Goal: Use online tool/utility: Use online tool/utility

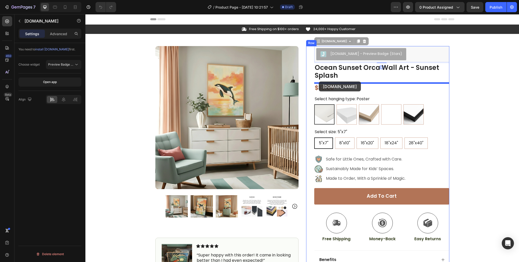
drag, startPoint x: 320, startPoint y: 44, endPoint x: 319, endPoint y: 82, distance: 37.8
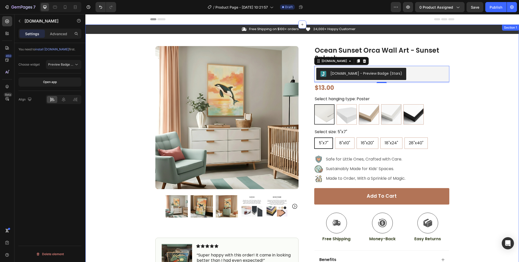
click at [476, 69] on div "Icon Free Shipping on $100+ orders Text Block Row Icon 24,000+ Happy Customer T…" at bounding box center [301, 170] width 433 height 290
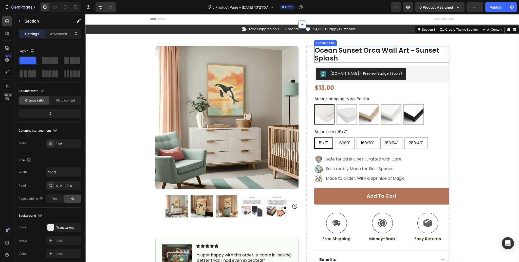
click at [346, 52] on h1 "Ocean Sunset Orca Wall Art - Sunset Splash" at bounding box center [381, 54] width 135 height 17
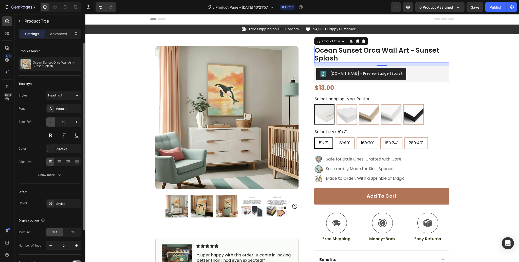
click at [52, 122] on icon "button" at bounding box center [50, 122] width 5 height 5
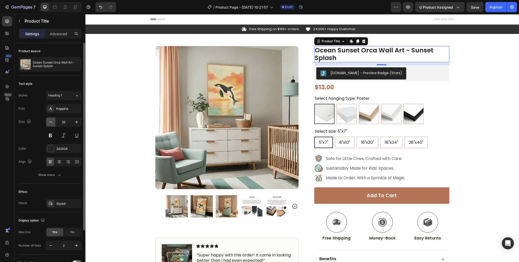
click at [52, 122] on icon "button" at bounding box center [50, 122] width 5 height 5
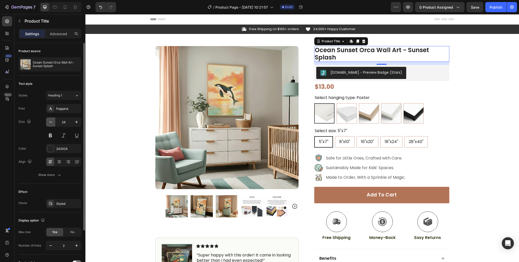
click at [52, 122] on icon "button" at bounding box center [50, 122] width 5 height 5
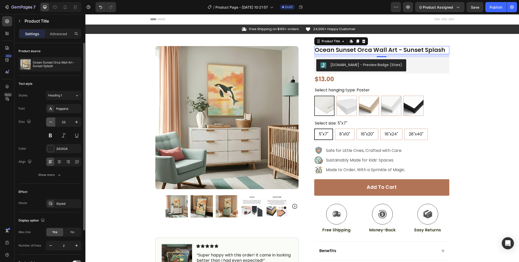
click at [52, 122] on icon "button" at bounding box center [50, 122] width 5 height 5
click at [78, 122] on icon "button" at bounding box center [76, 122] width 3 height 3
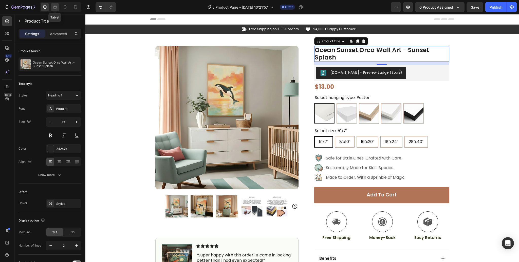
click at [55, 5] on icon at bounding box center [54, 7] width 5 height 5
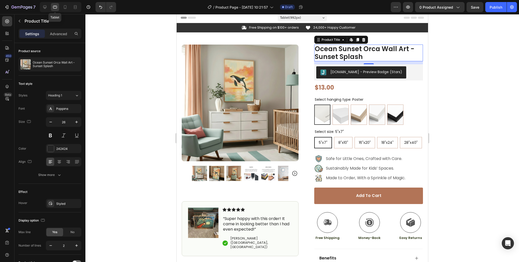
scroll to position [14, 0]
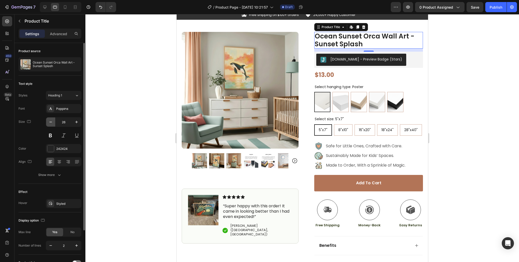
click at [52, 122] on icon "button" at bounding box center [50, 122] width 3 height 1
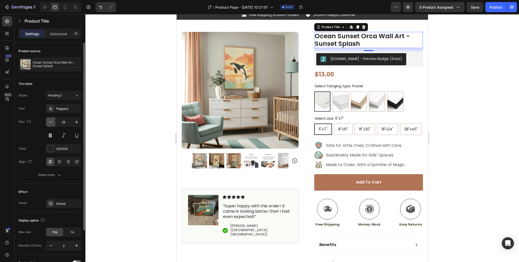
click at [52, 122] on icon "button" at bounding box center [50, 122] width 3 height 1
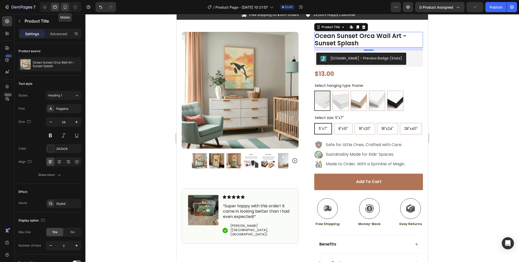
click at [66, 8] on icon at bounding box center [65, 7] width 3 height 4
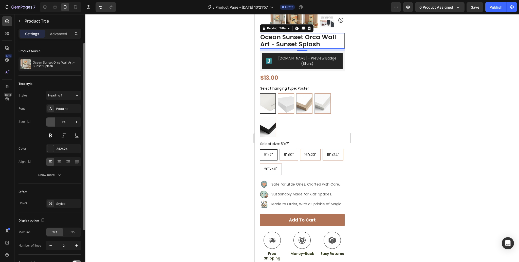
scroll to position [114, 0]
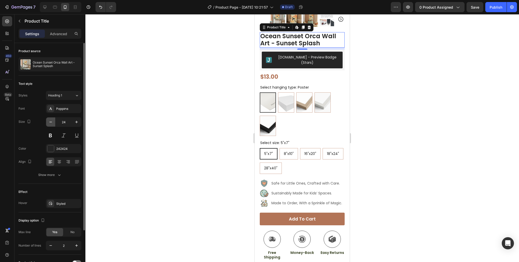
click at [51, 122] on icon "button" at bounding box center [50, 122] width 3 height 1
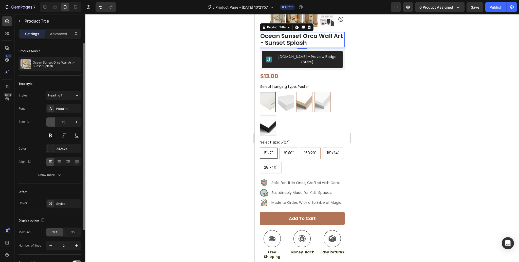
click at [51, 122] on icon "button" at bounding box center [50, 122] width 3 height 1
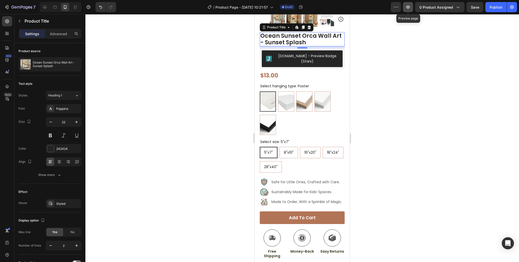
click at [409, 10] on button "button" at bounding box center [408, 7] width 10 height 10
click at [46, 8] on icon at bounding box center [44, 7] width 5 height 5
type input "24"
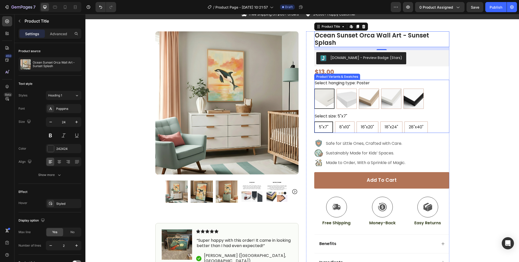
scroll to position [14, 0]
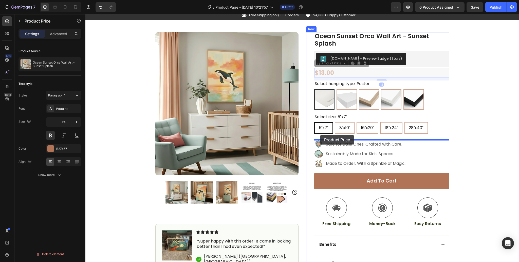
drag, startPoint x: 320, startPoint y: 65, endPoint x: 320, endPoint y: 135, distance: 69.9
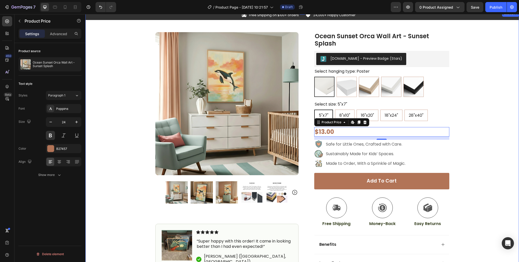
click at [471, 124] on div "Icon Free Shipping on $100+ orders Text Block Row Icon 24,000+ Happy Customer T…" at bounding box center [301, 155] width 433 height 289
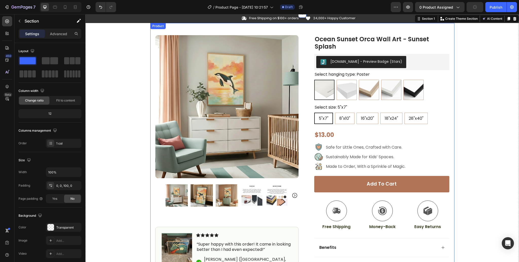
scroll to position [11, 0]
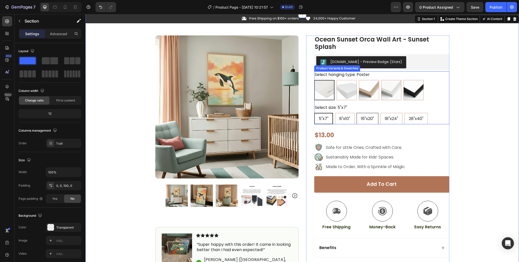
click at [368, 124] on size-16\"x20\" "16"x20"" at bounding box center [367, 118] width 22 height 11
click at [356, 113] on input "16"x20" 16"x20" 16"x20"" at bounding box center [356, 113] width 0 height 0
radio input "true"
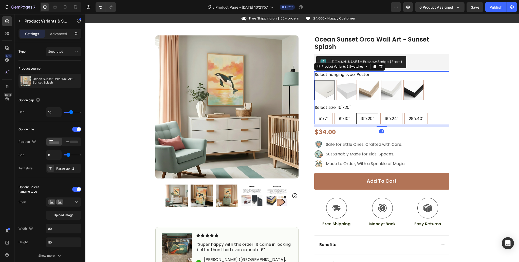
drag, startPoint x: 379, startPoint y: 129, endPoint x: 380, endPoint y: 126, distance: 3.1
click at [380, 126] on div at bounding box center [381, 127] width 10 height 2
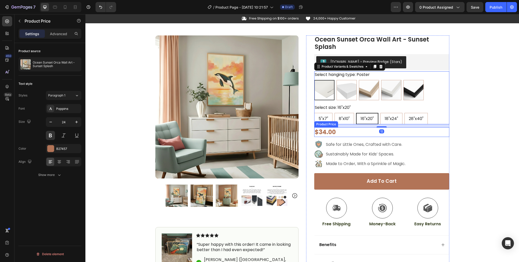
click at [374, 135] on div "$34.00" at bounding box center [381, 132] width 135 height 10
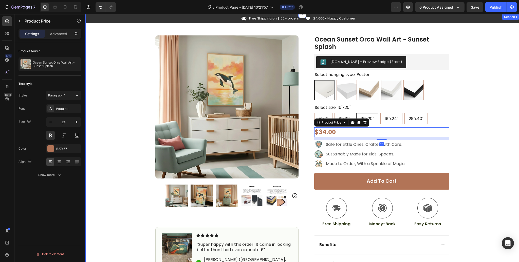
click at [493, 140] on div "Icon Free Shipping on $100+ orders Text Block Row Icon 24,000+ Happy Customer T…" at bounding box center [301, 157] width 433 height 286
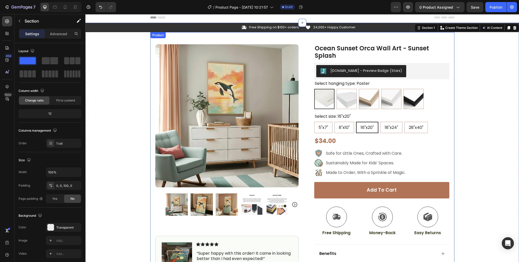
scroll to position [0, 0]
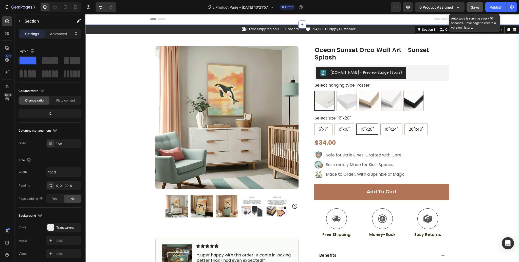
click at [475, 7] on span "Save" at bounding box center [475, 7] width 8 height 4
click at [374, 61] on h1 "Ocean Sunset Orca Wall Art - Sunset Splash" at bounding box center [381, 54] width 135 height 16
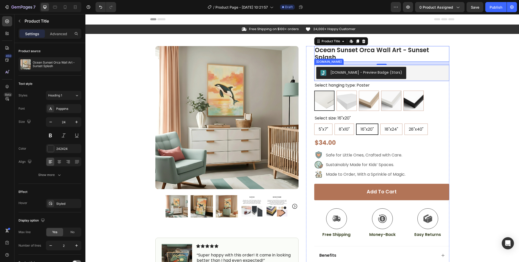
click at [380, 80] on div "[DOMAIN_NAME] - Preview Badge (Stars)" at bounding box center [381, 73] width 135 height 16
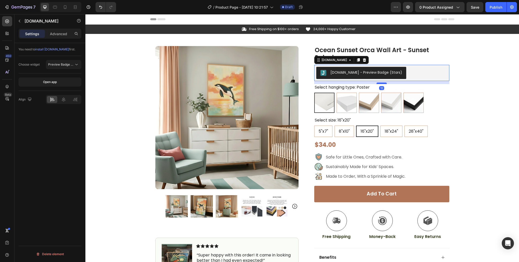
click at [380, 83] on div at bounding box center [381, 84] width 10 height 2
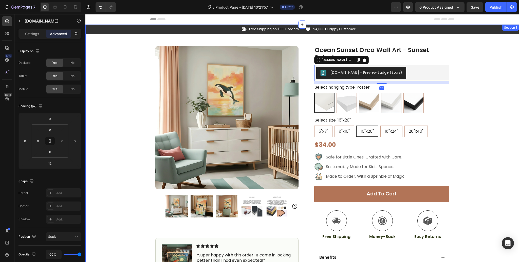
click at [476, 100] on div "Icon Free Shipping on $100+ orders Text Block Row Icon 24,000+ Happy Customer T…" at bounding box center [301, 169] width 433 height 288
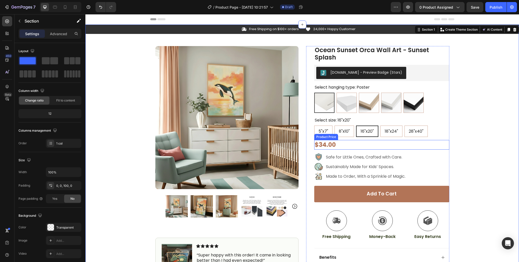
click at [373, 149] on div "$34.00" at bounding box center [381, 145] width 135 height 10
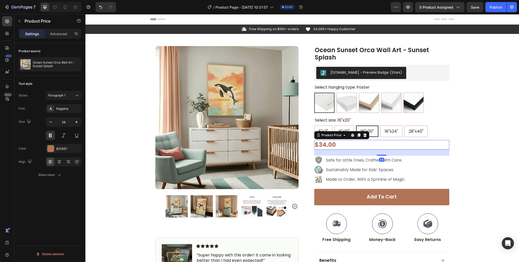
drag, startPoint x: 380, startPoint y: 152, endPoint x: 389, endPoint y: 156, distance: 9.0
click at [380, 155] on div at bounding box center [381, 155] width 10 height 1
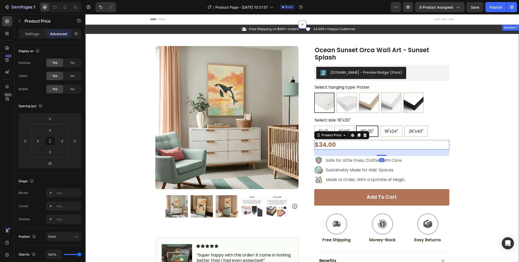
click at [470, 156] on div "Icon Free Shipping on $100+ orders Text Block Row Icon 24,000+ Happy Customer T…" at bounding box center [301, 170] width 433 height 291
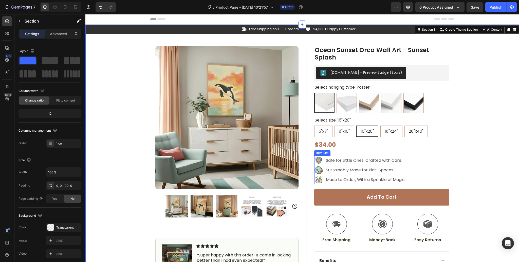
click at [415, 165] on div "Safe for Little Ones, Crafted with Care. Sustainably Made for Kids’ Spaces. Mad…" at bounding box center [381, 170] width 135 height 28
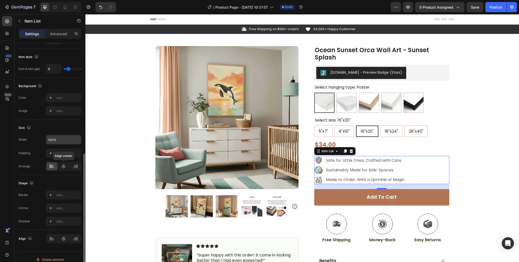
scroll to position [260, 0]
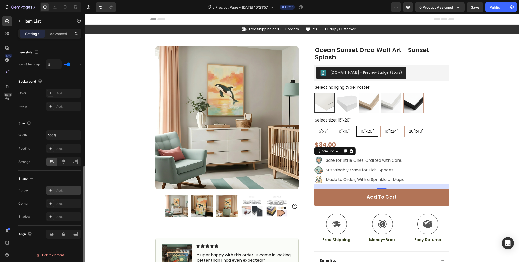
click at [50, 189] on icon at bounding box center [50, 190] width 3 height 3
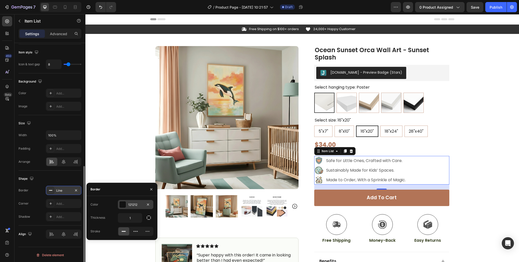
click at [127, 205] on div "121212" at bounding box center [135, 204] width 35 height 9
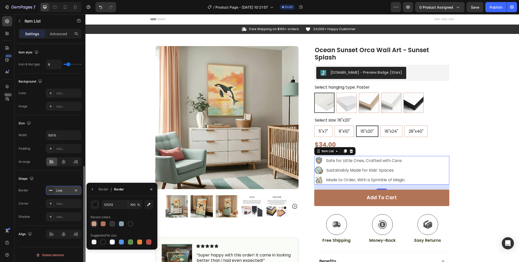
click at [93, 225] on div at bounding box center [93, 223] width 5 height 5
type input "C99E89"
click at [51, 191] on icon at bounding box center [51, 190] width 4 height 4
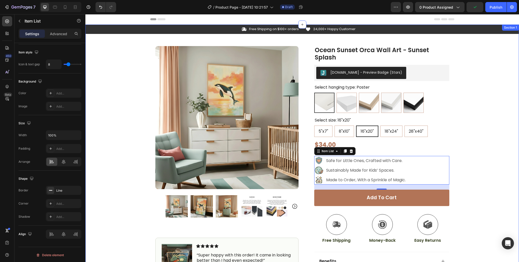
click at [488, 167] on div "Icon Free Shipping on $100+ orders Text Block Row Icon 24,000+ Happy Customer T…" at bounding box center [301, 171] width 433 height 292
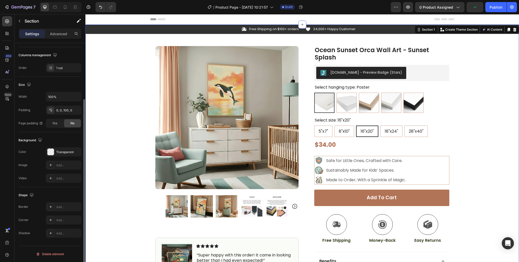
scroll to position [0, 0]
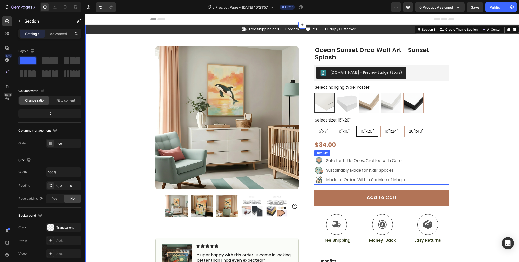
click at [424, 174] on div "Safe for Little Ones, Crafted with Care. Sustainably Made for Kids’ Spaces. Mad…" at bounding box center [381, 170] width 135 height 29
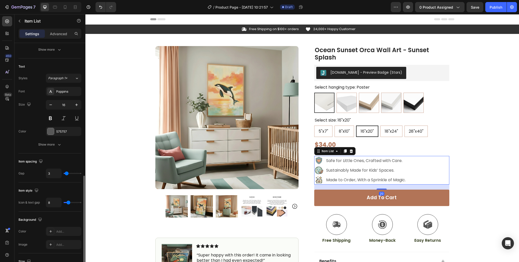
scroll to position [260, 0]
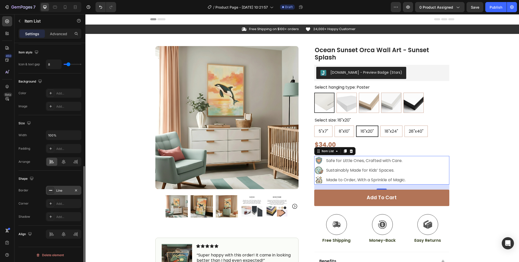
click at [48, 188] on div at bounding box center [50, 190] width 7 height 7
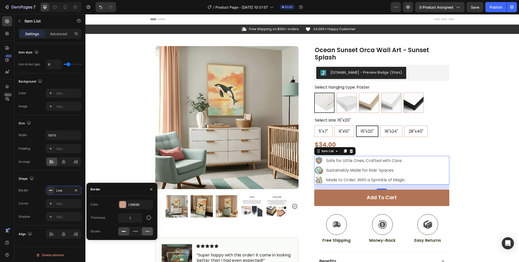
click at [146, 233] on icon at bounding box center [147, 231] width 5 height 5
click at [134, 233] on icon at bounding box center [135, 231] width 5 height 5
click at [52, 203] on icon at bounding box center [51, 204] width 4 height 4
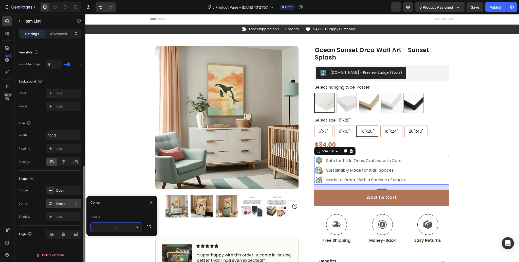
click at [52, 203] on icon at bounding box center [50, 203] width 3 height 3
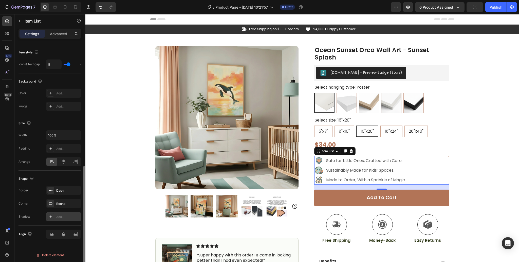
click at [51, 213] on div at bounding box center [50, 216] width 7 height 7
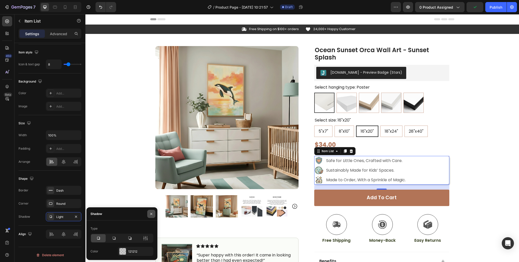
click at [152, 215] on icon "button" at bounding box center [151, 214] width 4 height 4
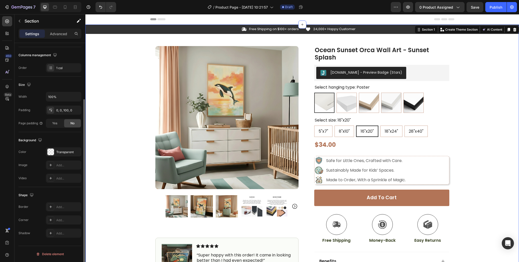
click at [489, 162] on div "Icon Free Shipping on $100+ orders Text Block Row Icon 24,000+ Happy Customer T…" at bounding box center [301, 171] width 433 height 292
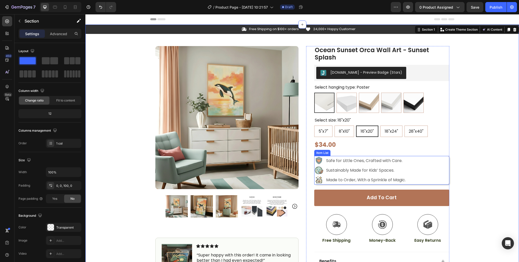
click at [425, 166] on div "Safe for Little Ones, Crafted with Care. Sustainably Made for Kids’ Spaces. Mad…" at bounding box center [381, 170] width 135 height 29
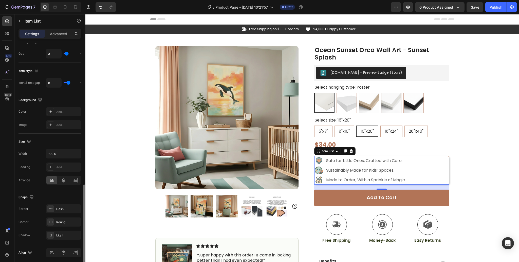
scroll to position [260, 0]
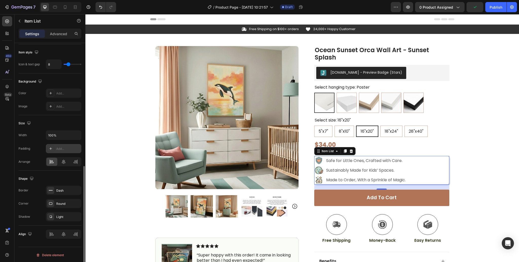
click at [52, 149] on icon at bounding box center [51, 149] width 4 height 4
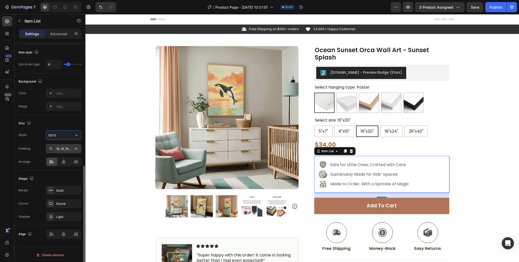
click at [69, 135] on input "100%" at bounding box center [63, 135] width 35 height 9
click at [77, 135] on icon "button" at bounding box center [76, 135] width 5 height 5
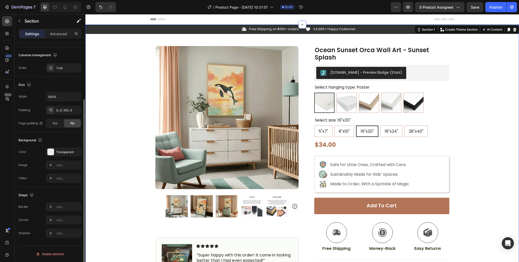
click at [469, 157] on div "Icon Free Shipping on $100+ orders Text Block Row Icon 24,000+ Happy Customer T…" at bounding box center [301, 175] width 433 height 300
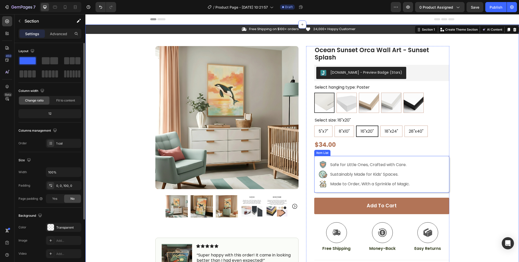
click at [436, 168] on div "Safe for Little Ones, Crafted with Care. Sustainably Made for Kids’ Spaces. Mad…" at bounding box center [381, 174] width 135 height 37
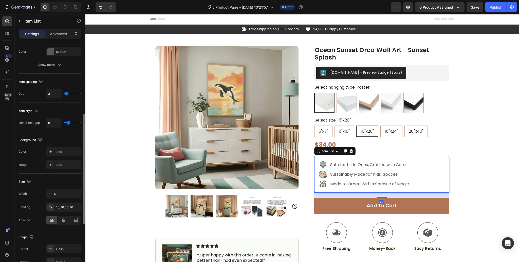
scroll to position [260, 0]
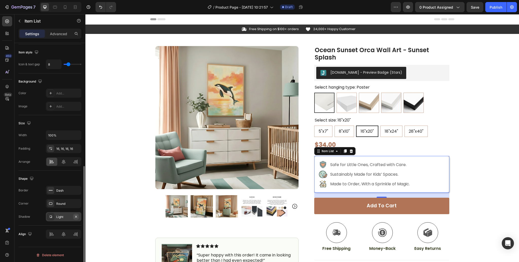
click at [74, 215] on icon "button" at bounding box center [76, 217] width 4 height 4
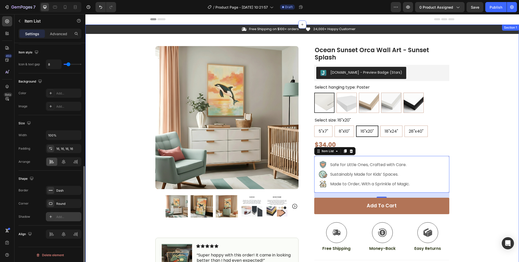
click at [474, 167] on div "Icon Free Shipping on $100+ orders Text Block Row Icon 24,000+ Happy Customer T…" at bounding box center [301, 175] width 433 height 300
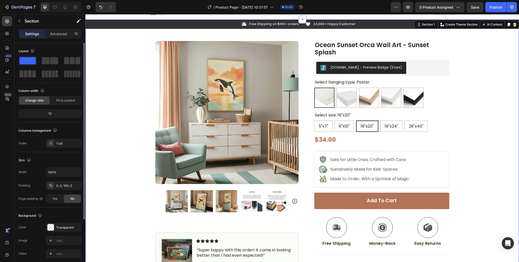
scroll to position [0, 0]
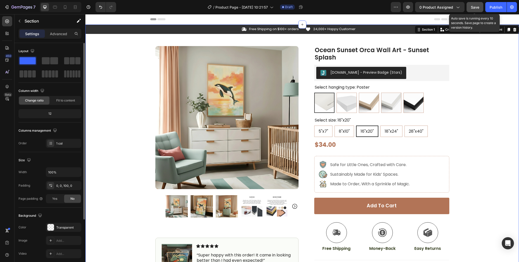
click at [474, 10] on button "Save" at bounding box center [474, 7] width 17 height 10
click at [378, 137] on div "5"x7" 5"x7" 5"x7" 8"x10" 8"x10" 8"x10" 16"x20" 16"x20" 16"x20" 18"x24" 18"x24" …" at bounding box center [381, 131] width 135 height 11
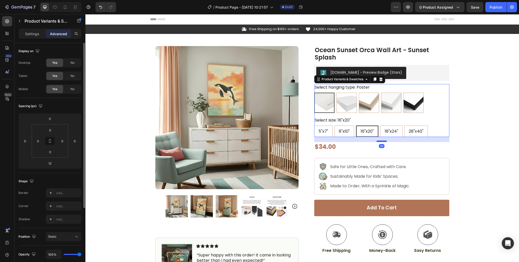
click at [380, 142] on div at bounding box center [381, 142] width 10 height 2
type input "20"
click at [381, 155] on div "Ocean Sunset Orca Wall Art - Sunset Splash Product Title [DOMAIN_NAME] - Previe…" at bounding box center [381, 186] width 135 height 280
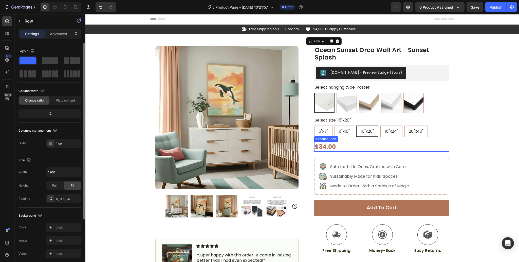
click at [377, 149] on div "$34.00" at bounding box center [381, 147] width 135 height 10
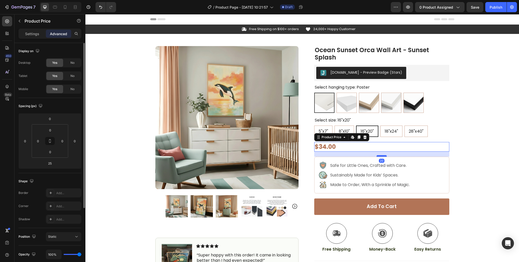
click at [380, 156] on div at bounding box center [381, 156] width 10 height 2
type input "20"
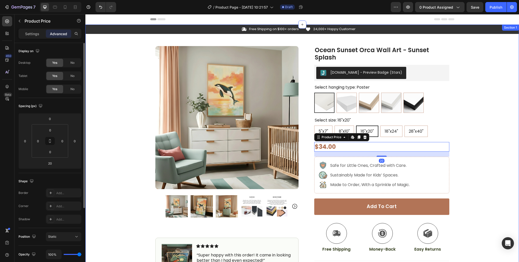
click at [469, 130] on div "Icon Free Shipping on $100+ orders Text Block Row Icon 24,000+ Happy Customer T…" at bounding box center [301, 175] width 433 height 301
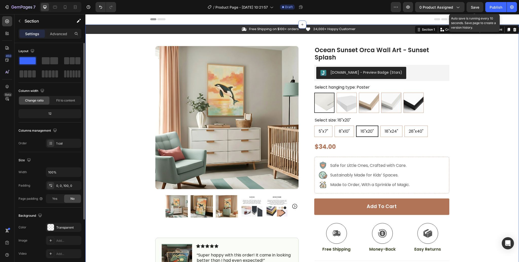
click at [475, 6] on span "Save" at bounding box center [475, 7] width 8 height 4
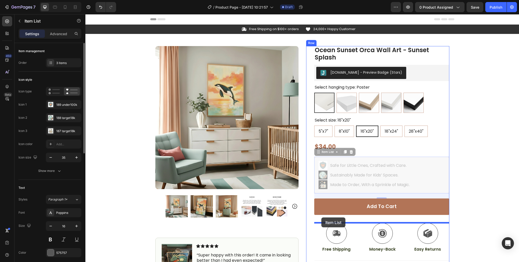
drag, startPoint x: 320, startPoint y: 154, endPoint x: 321, endPoint y: 218, distance: 63.3
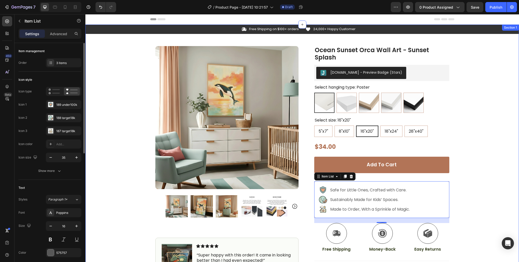
click at [477, 196] on div "Icon Free Shipping on $100+ orders Text Block Row Icon 24,000+ Happy Customer T…" at bounding box center [301, 175] width 433 height 301
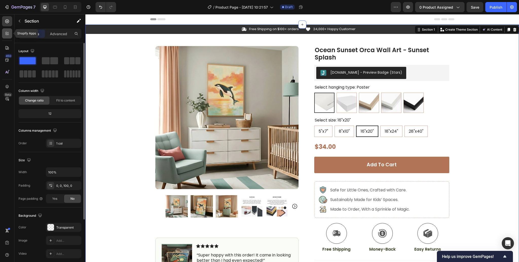
click at [7, 31] on icon at bounding box center [7, 33] width 5 height 5
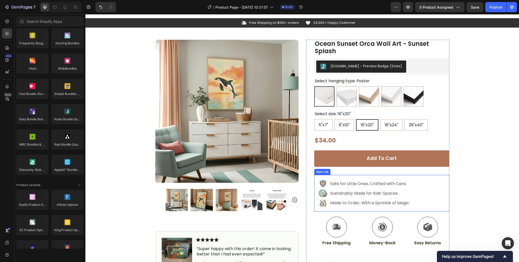
scroll to position [32, 0]
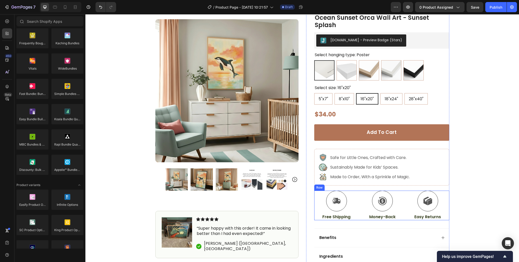
click at [317, 189] on div "Row" at bounding box center [319, 188] width 10 height 6
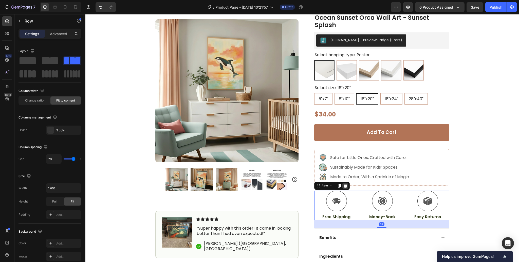
click at [345, 186] on icon at bounding box center [345, 186] width 3 height 4
